Goal: Information Seeking & Learning: Learn about a topic

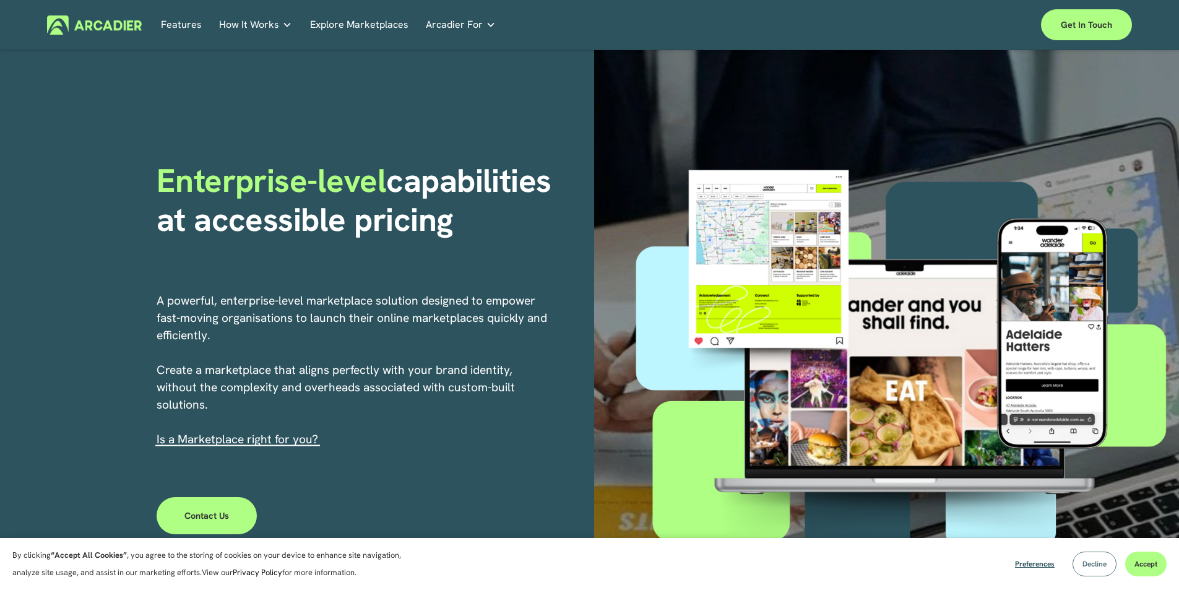
click at [1093, 565] on span "Decline" at bounding box center [1094, 564] width 24 height 10
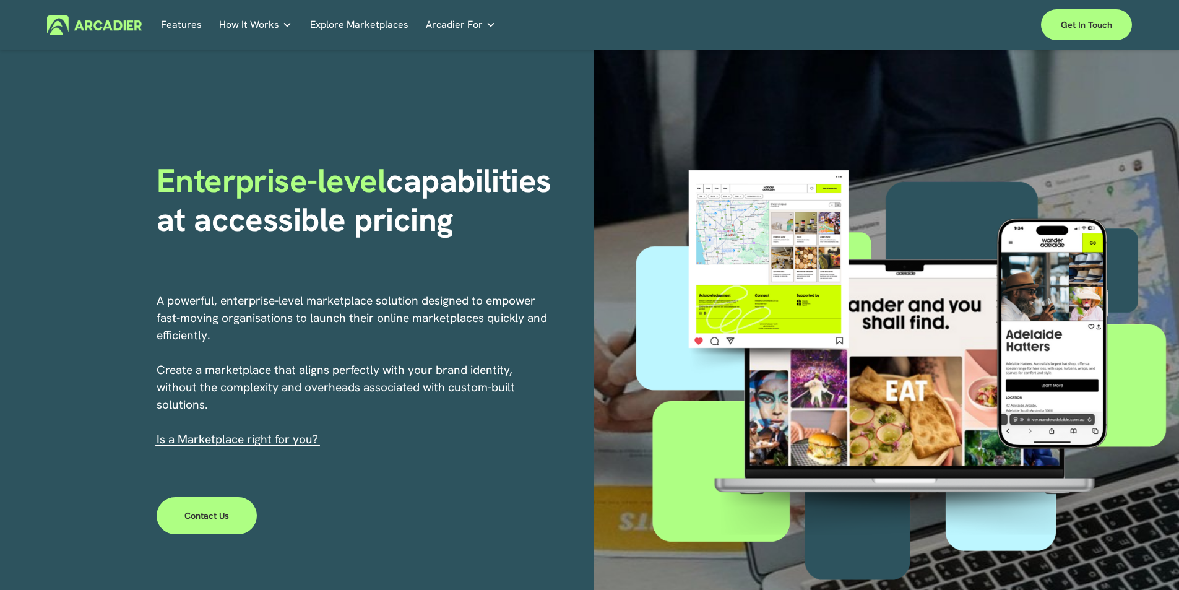
click at [456, 130] on div "Enterprise-level capabilities at accessible pricing A powerful, enterprise-leve…" at bounding box center [589, 366] width 1179 height 633
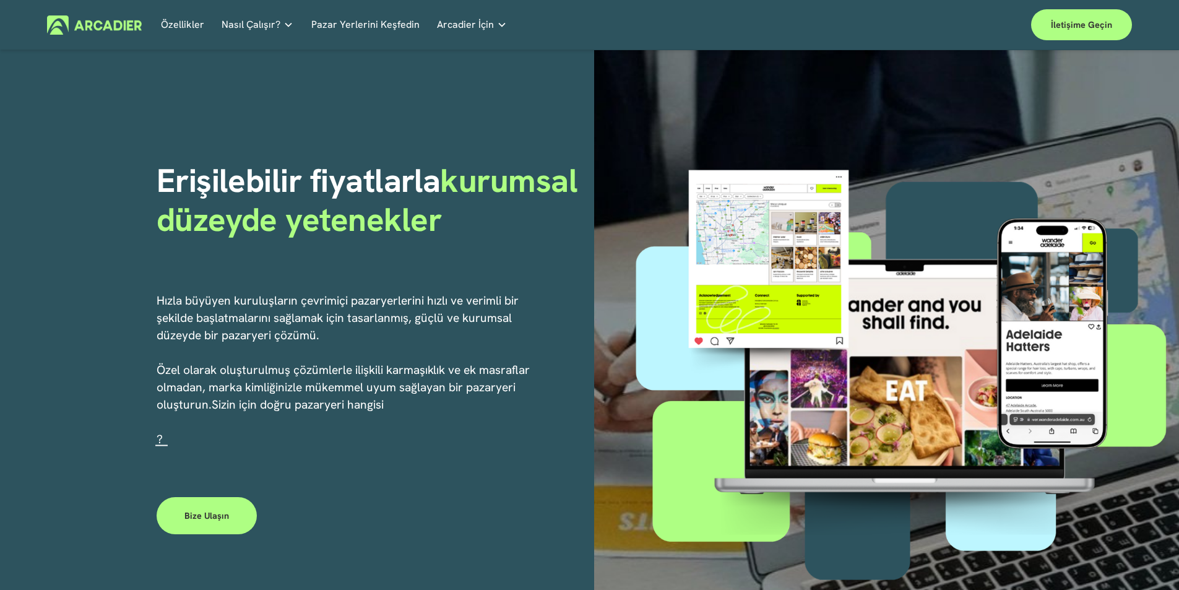
drag, startPoint x: 448, startPoint y: 115, endPoint x: 249, endPoint y: 45, distance: 211.1
click at [432, 104] on div "Erişilebilir fiyatlarla kurumsal düzeyde yetenekler Hızla büyüyen kuruluşların …" at bounding box center [589, 366] width 1179 height 633
click at [224, 30] on font "Nasıl Çalışır?" at bounding box center [250, 24] width 59 height 13
click at [188, 29] on font "Özellikler" at bounding box center [182, 24] width 43 height 13
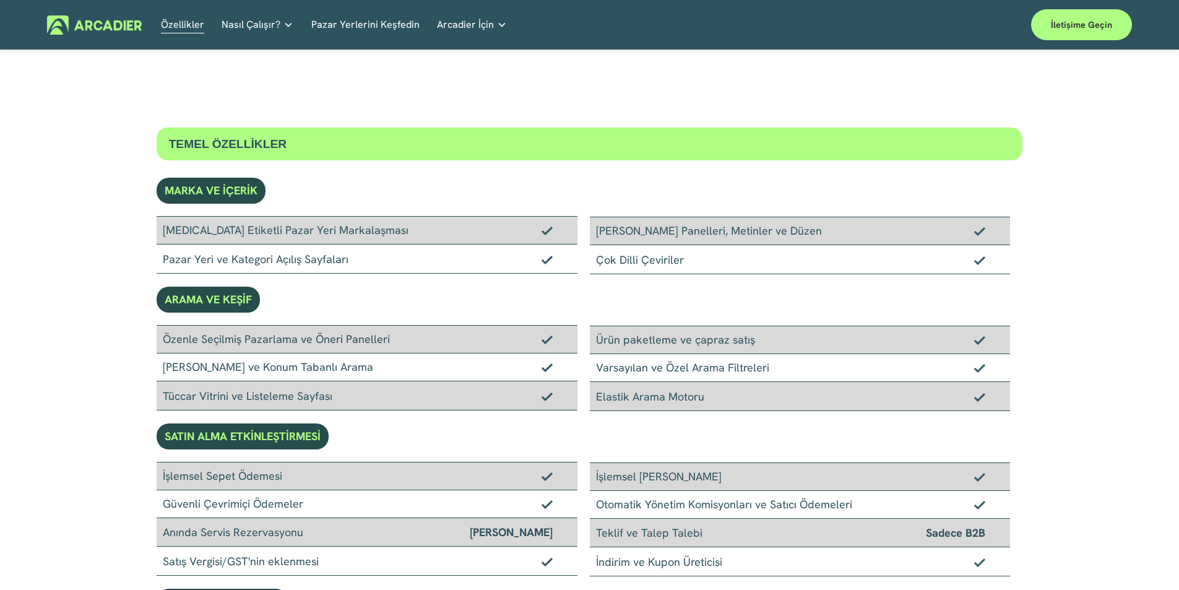
click at [231, 295] on font "ARAMA VE KEŞİF" at bounding box center [208, 298] width 87 height 15
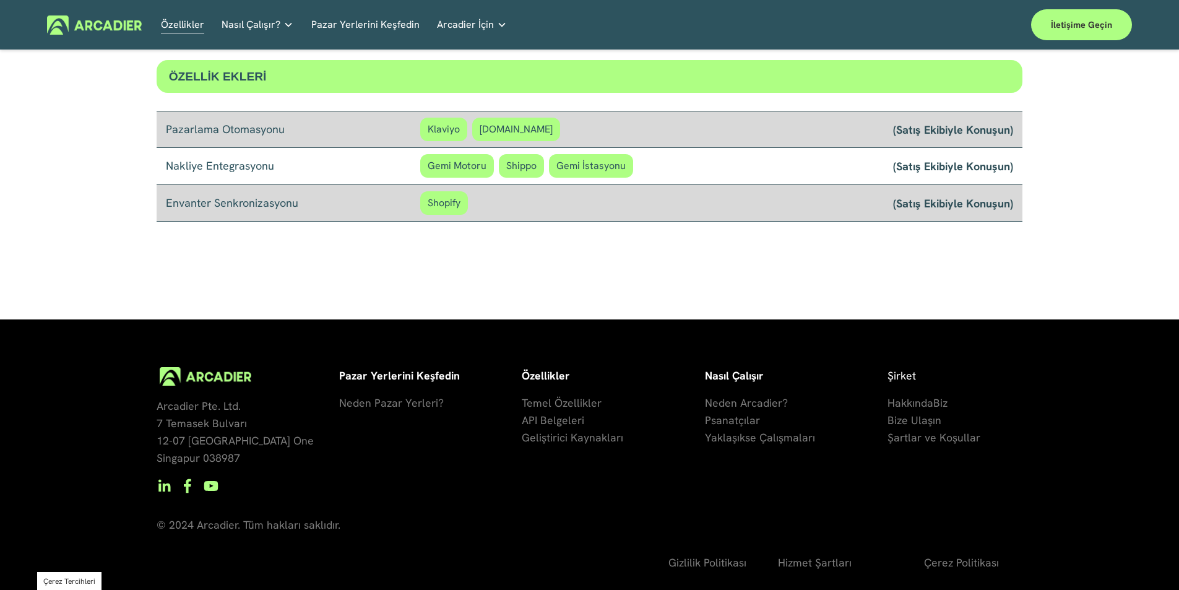
scroll to position [1051, 0]
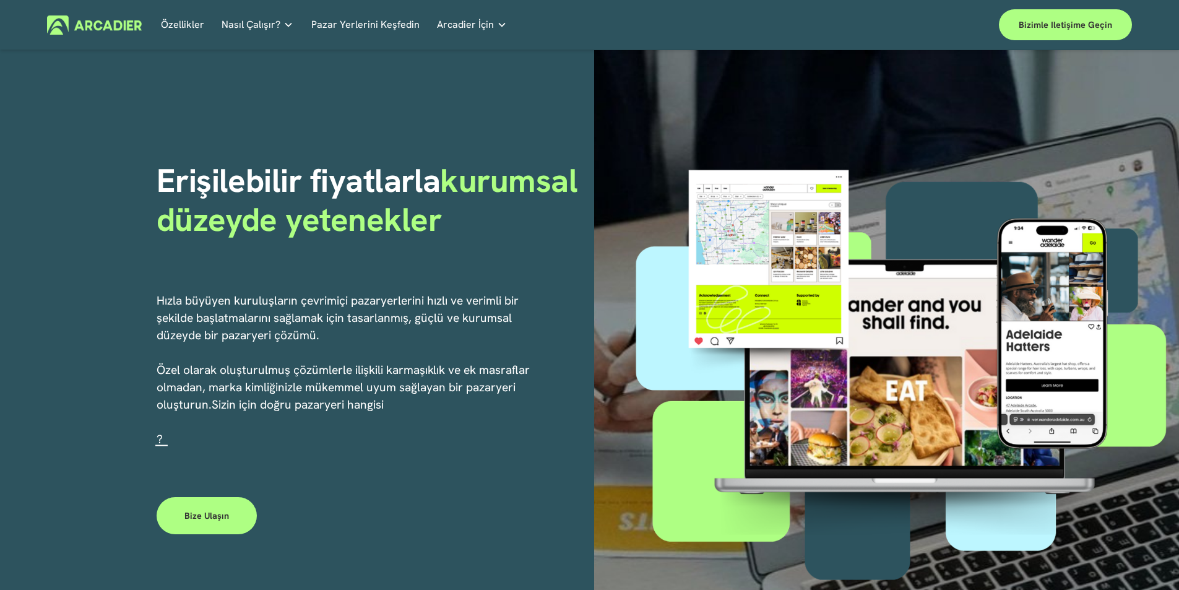
click at [400, 30] on font "Pazar Yerlerini Keşfedin" at bounding box center [365, 24] width 108 height 13
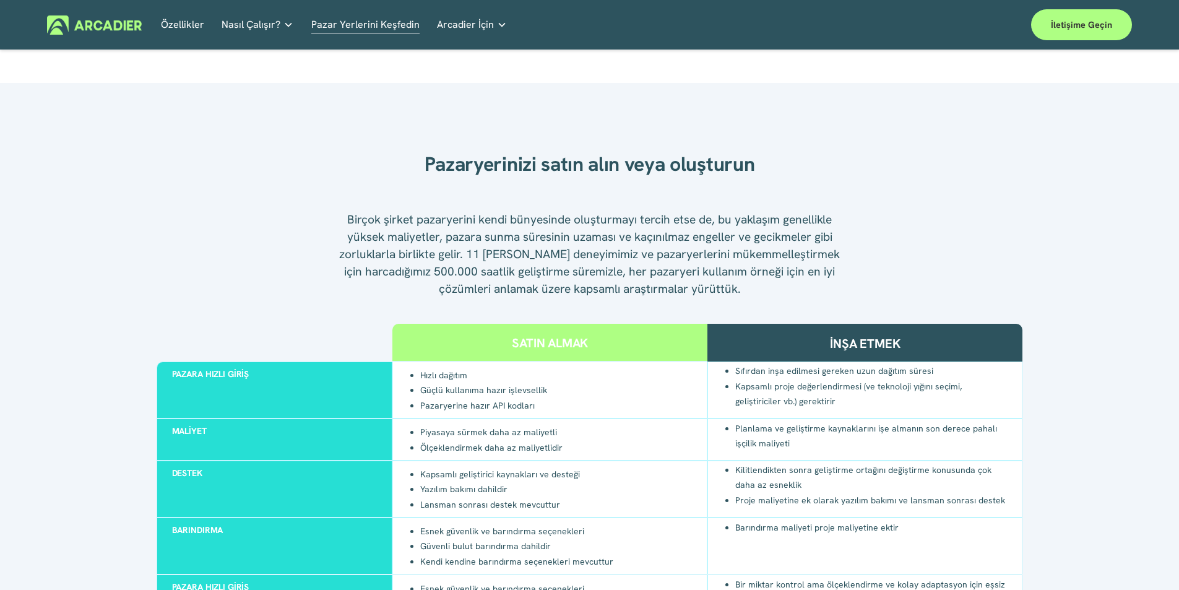
scroll to position [1132, 0]
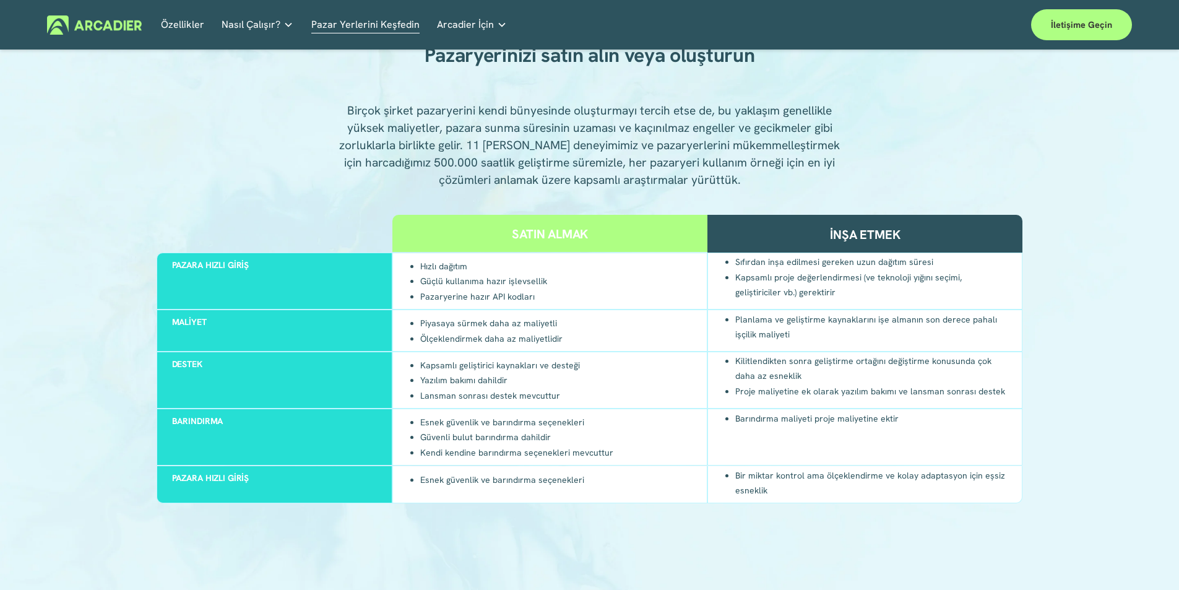
click at [511, 233] on div "Satın almak" at bounding box center [549, 233] width 315 height 37
click at [522, 232] on font "Satın almak" at bounding box center [550, 233] width 76 height 17
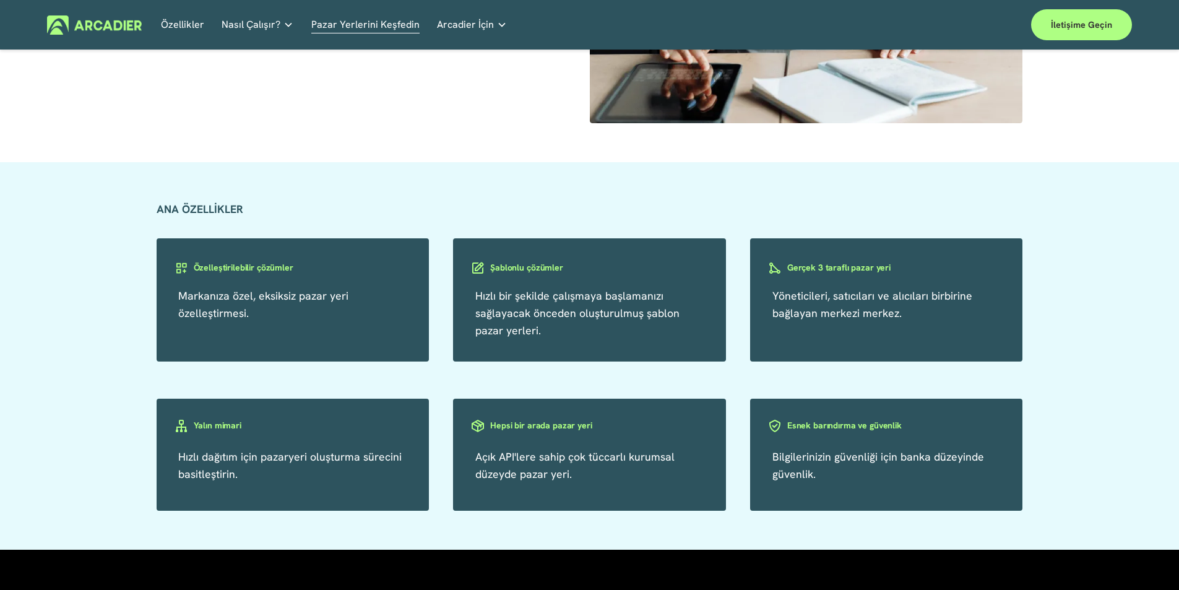
scroll to position [2089, 0]
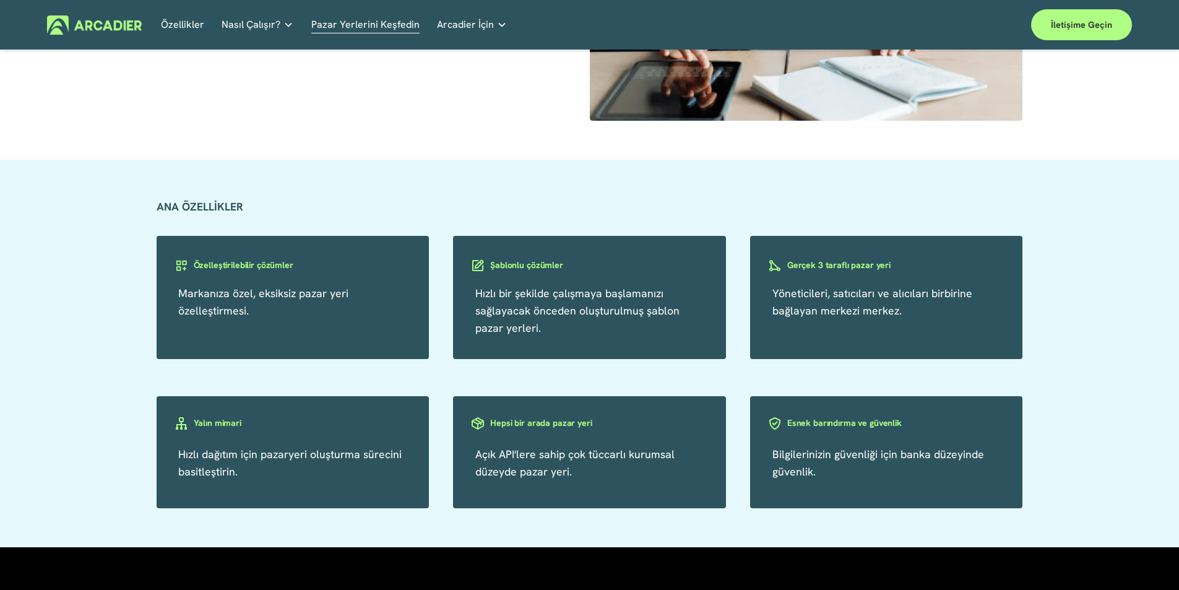
click at [213, 265] on font "Özelleştirilebilir çözümler" at bounding box center [244, 265] width 100 height 12
drag, startPoint x: 485, startPoint y: 165, endPoint x: 478, endPoint y: 152, distance: 15.0
drag, startPoint x: 478, startPoint y: 152, endPoint x: 556, endPoint y: 290, distance: 159.0
click at [557, 292] on div "Şablonlu çözümler" at bounding box center [589, 275] width 273 height 37
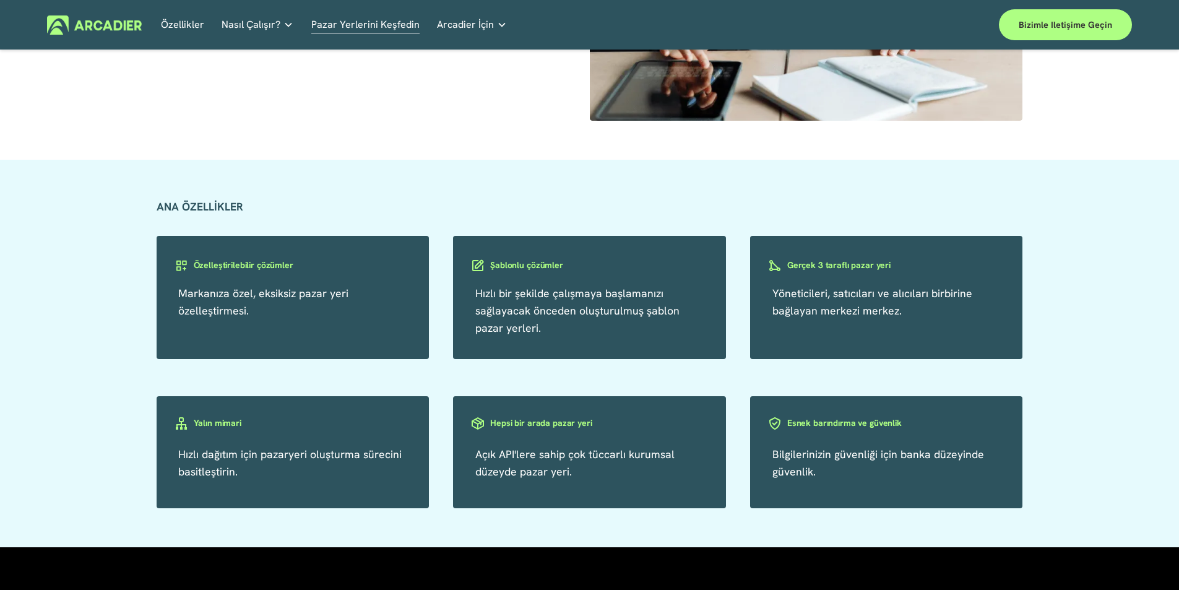
click at [548, 270] on font "Şablonlu çözümler" at bounding box center [526, 265] width 73 height 12
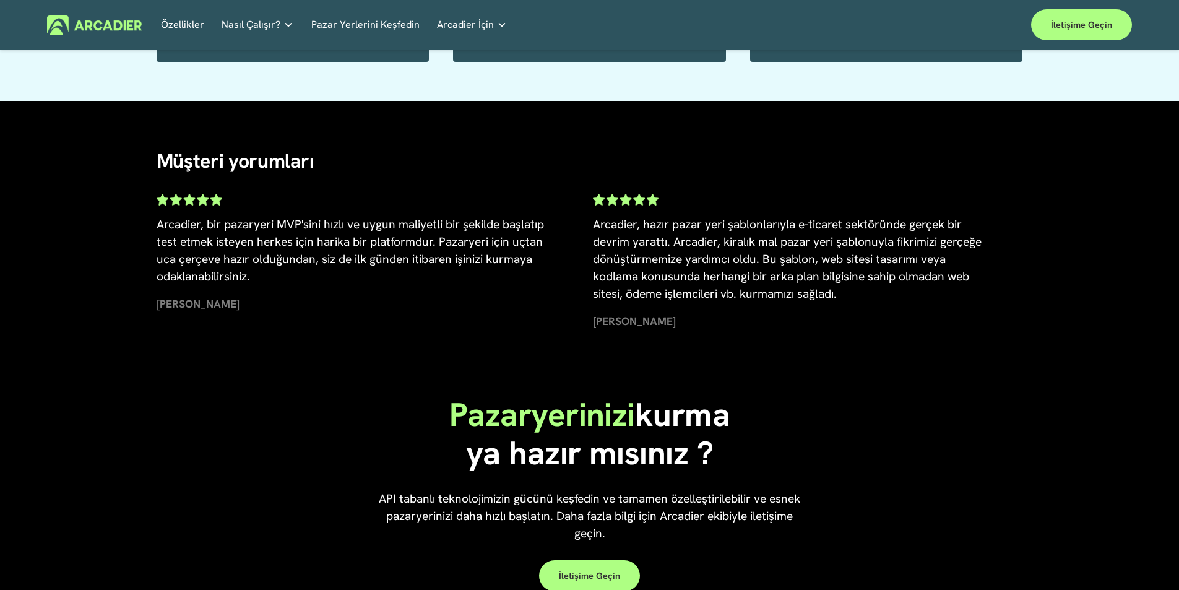
scroll to position [2660, 0]
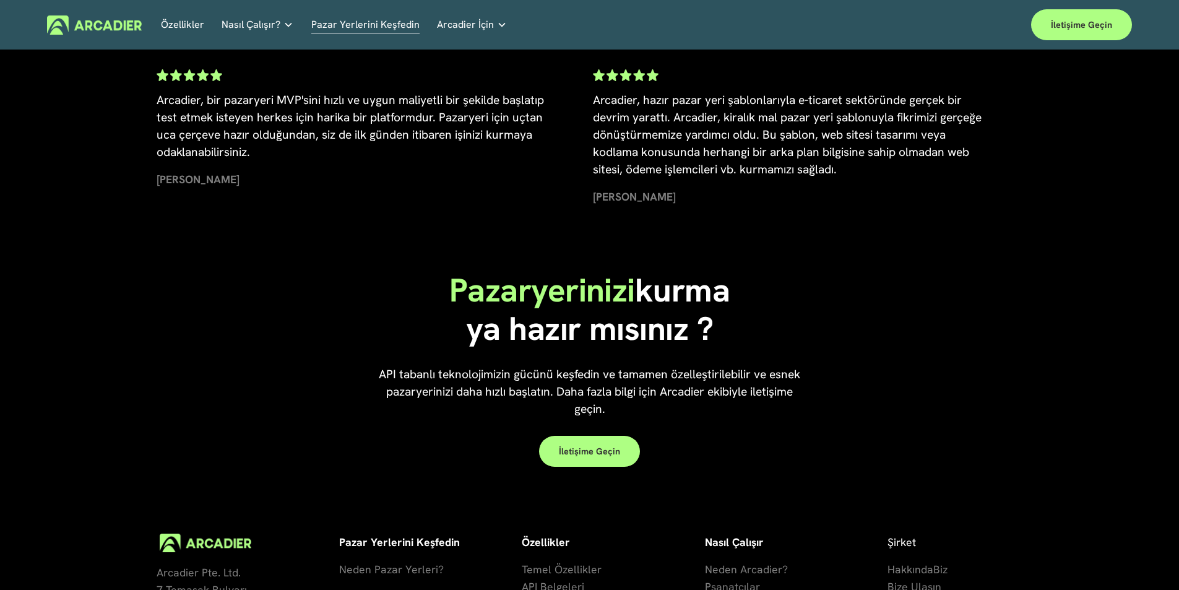
click at [0, 0] on link "Perakende Pazar Yerleri Müşterilerinize ne sunuyorsanız hepsini tek bir platfor…" at bounding box center [0, 0] width 0 height 0
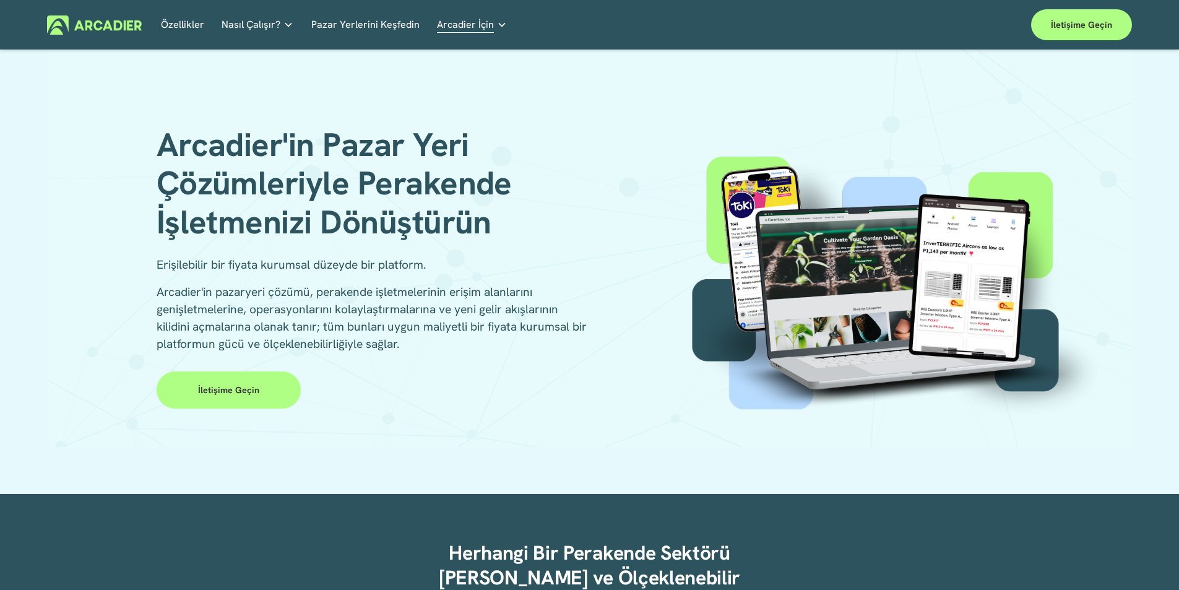
click at [709, 192] on div at bounding box center [879, 286] width 506 height 320
click at [702, 179] on div at bounding box center [879, 286] width 506 height 320
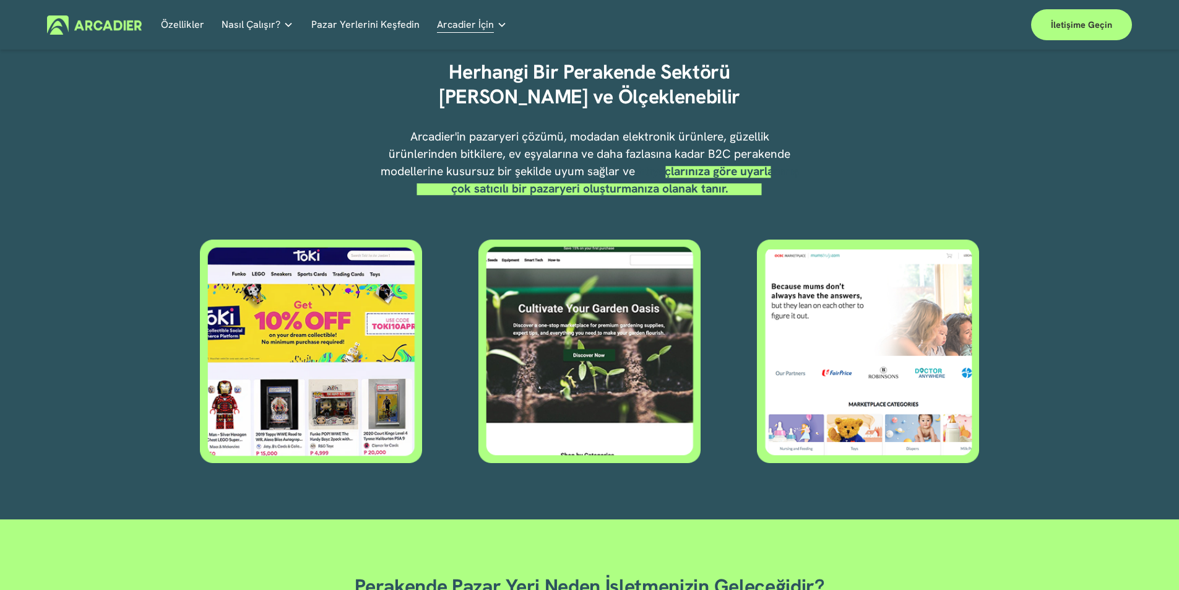
scroll to position [547, 0]
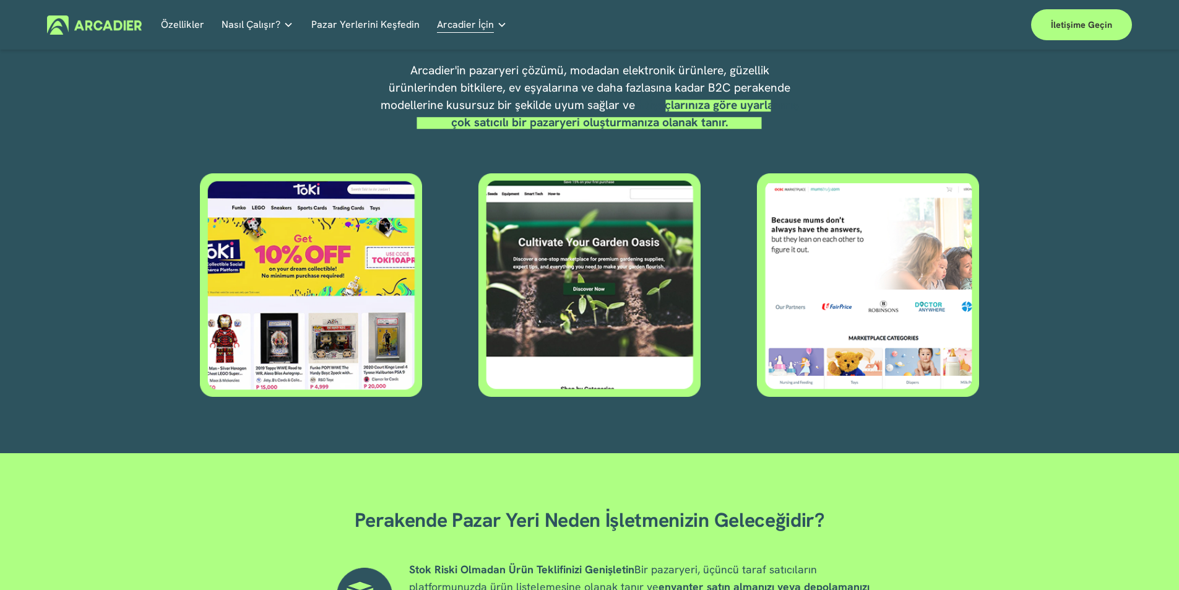
drag, startPoint x: 569, startPoint y: 285, endPoint x: 568, endPoint y: 312, distance: 26.6
click at [568, 312] on div at bounding box center [589, 284] width 222 height 223
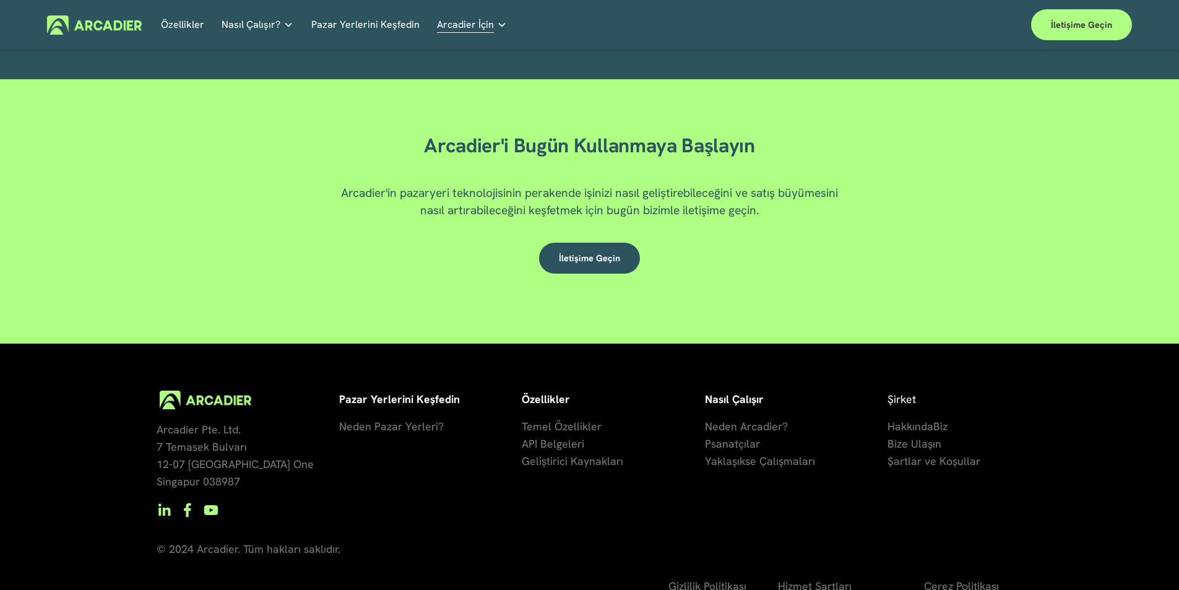
scroll to position [2123, 0]
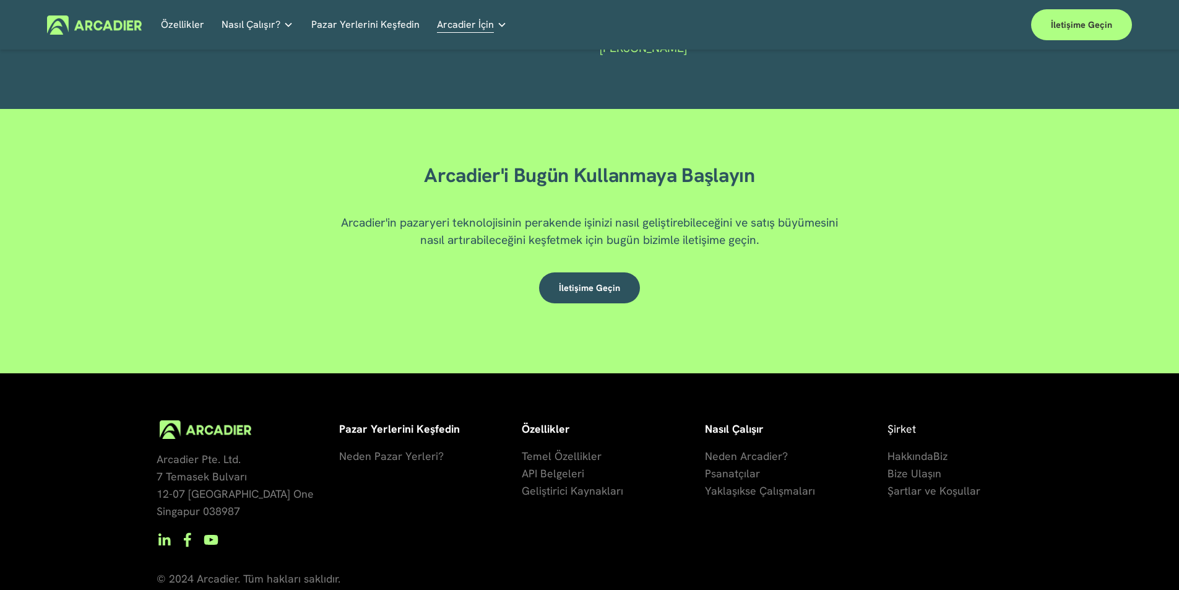
click at [789, 163] on h2 "Arcadier'i Bugün Kullanmaya Başlayın" at bounding box center [589, 175] width 505 height 25
drag, startPoint x: 789, startPoint y: 160, endPoint x: 633, endPoint y: 127, distance: 159.3
click at [786, 163] on h2 "Arcadier'i Bugün Kullanmaya Başlayın" at bounding box center [589, 175] width 505 height 25
